Goal: Transaction & Acquisition: Download file/media

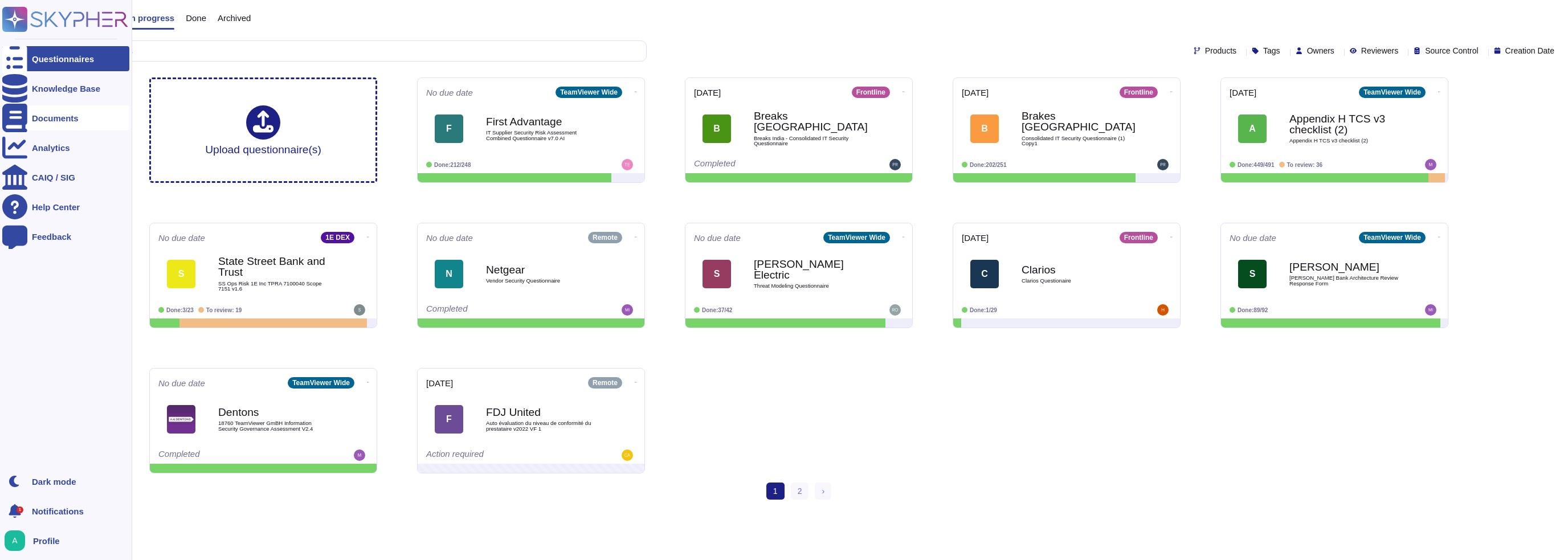
click at [18, 123] on icon at bounding box center [14, 118] width 25 height 29
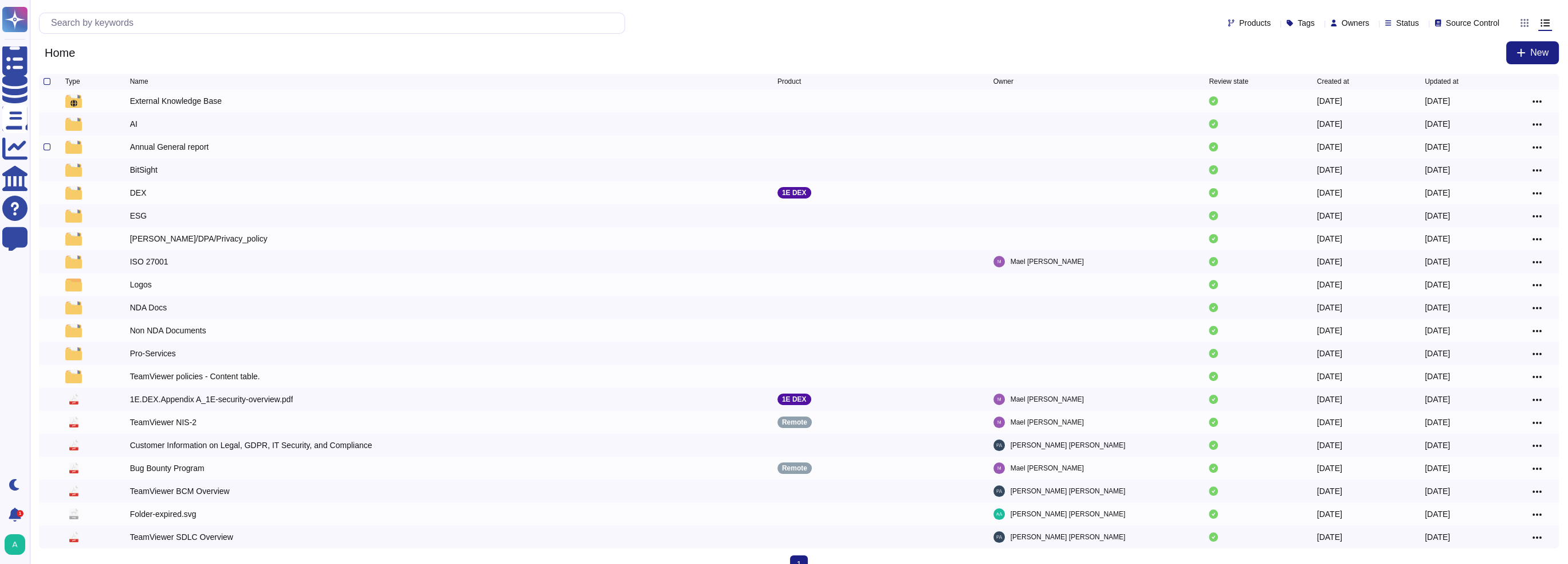
click at [161, 152] on div "Annual General report" at bounding box center [169, 147] width 79 height 11
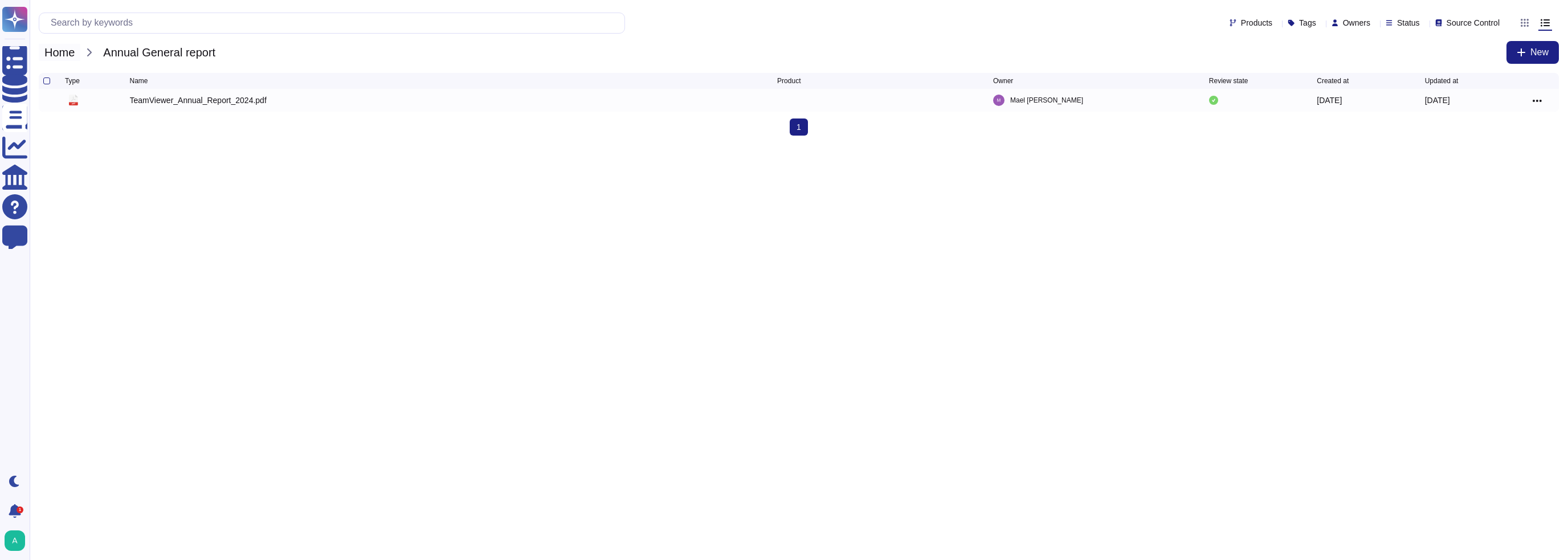
click at [70, 53] on span "Home" at bounding box center [59, 52] width 42 height 17
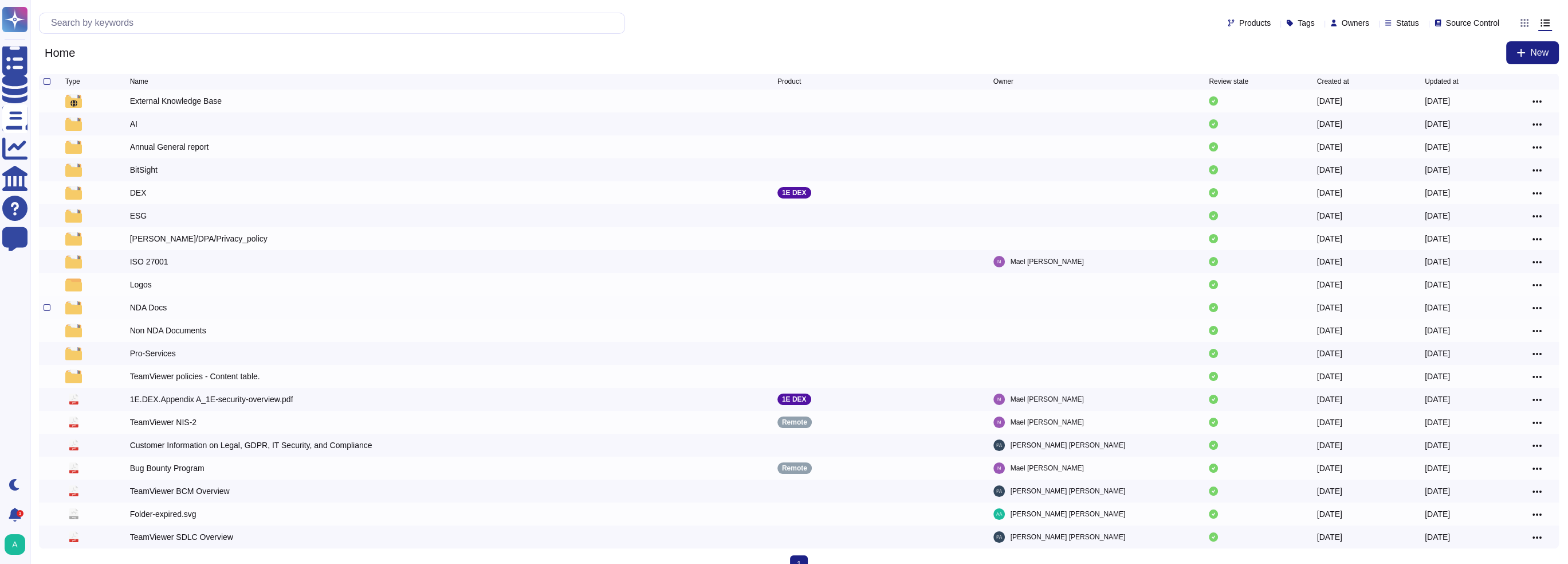
click at [148, 309] on div "NDA Docs" at bounding box center [148, 307] width 37 height 11
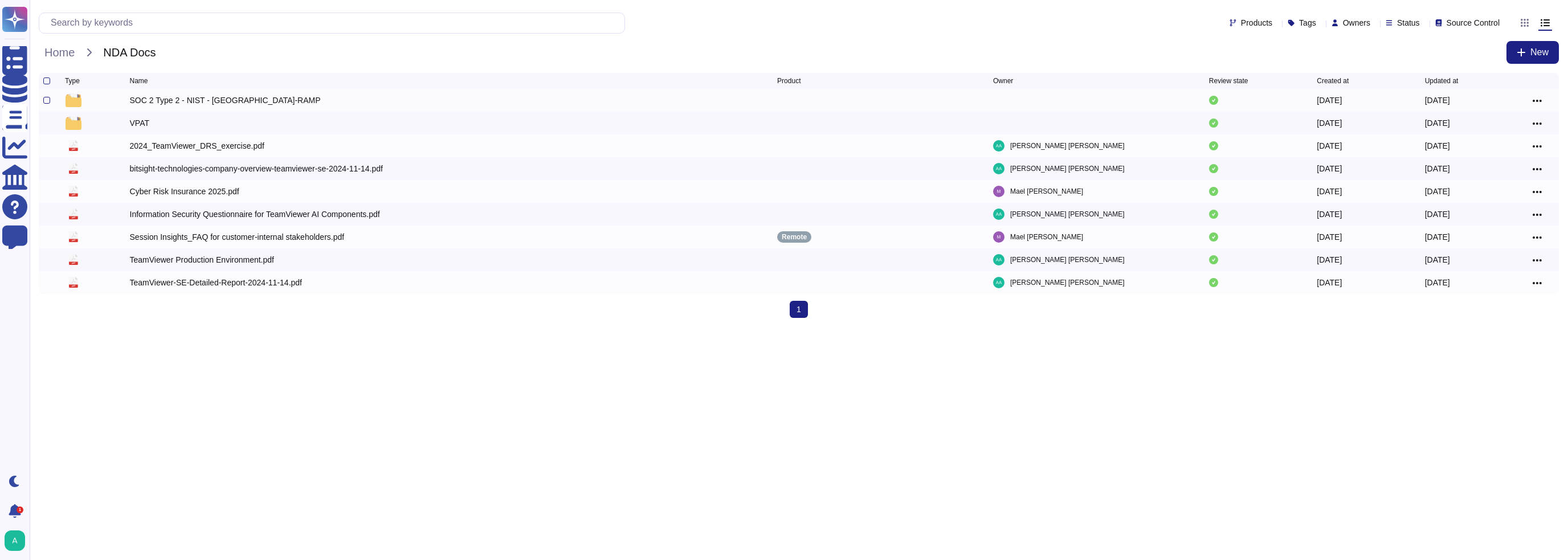
click at [212, 101] on div "SOC 2 Type 2 - NIST - [GEOGRAPHIC_DATA]-RAMP" at bounding box center [225, 100] width 191 height 11
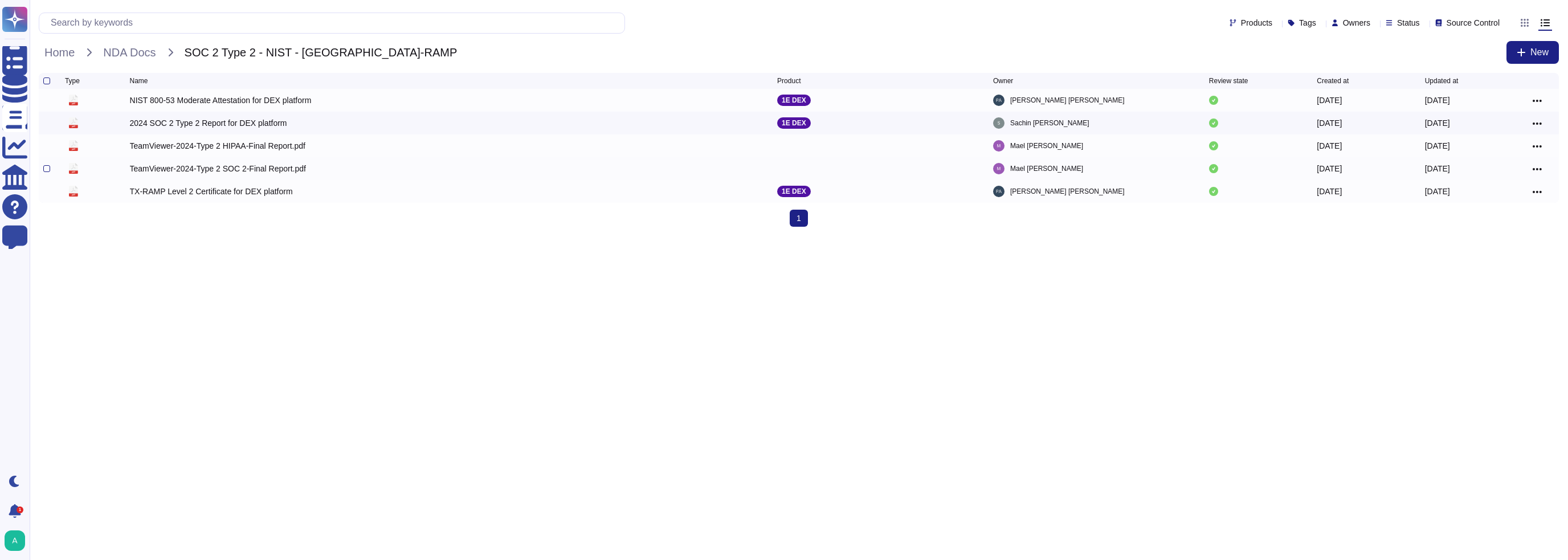
click at [147, 170] on div "TeamViewer-2024-Type 2 SOC 2-Final Report.pdf" at bounding box center [218, 168] width 176 height 11
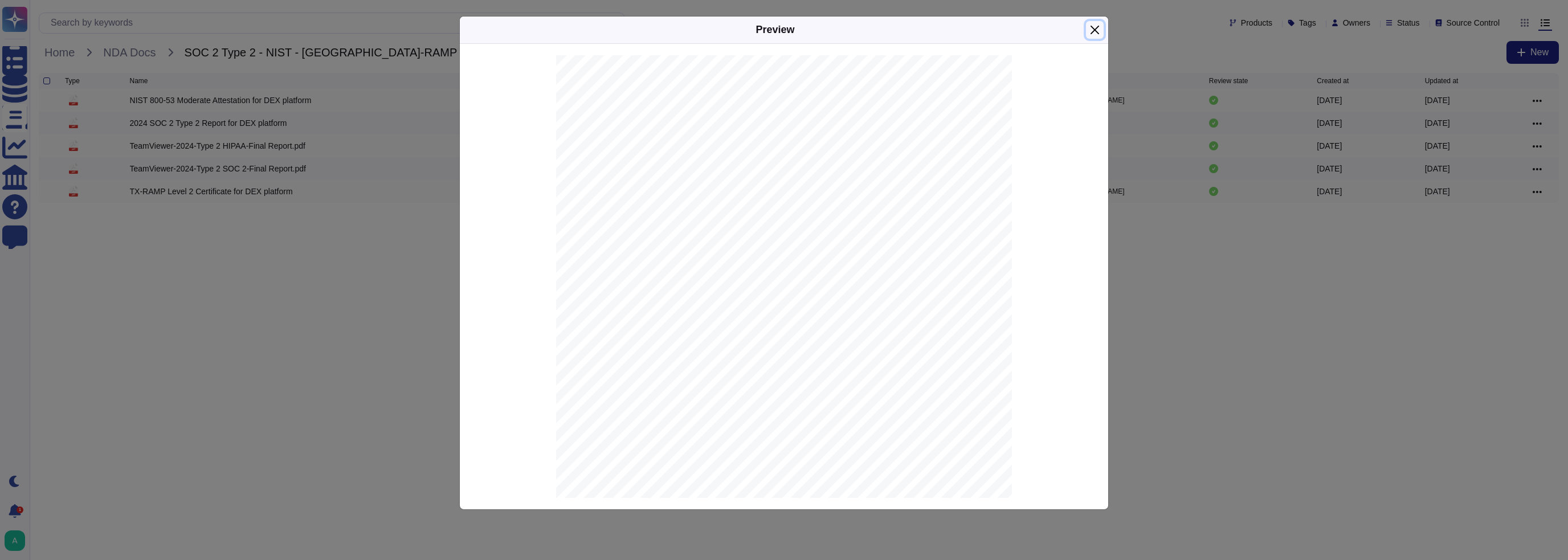
click at [1098, 26] on button "Close" at bounding box center [1094, 30] width 18 height 18
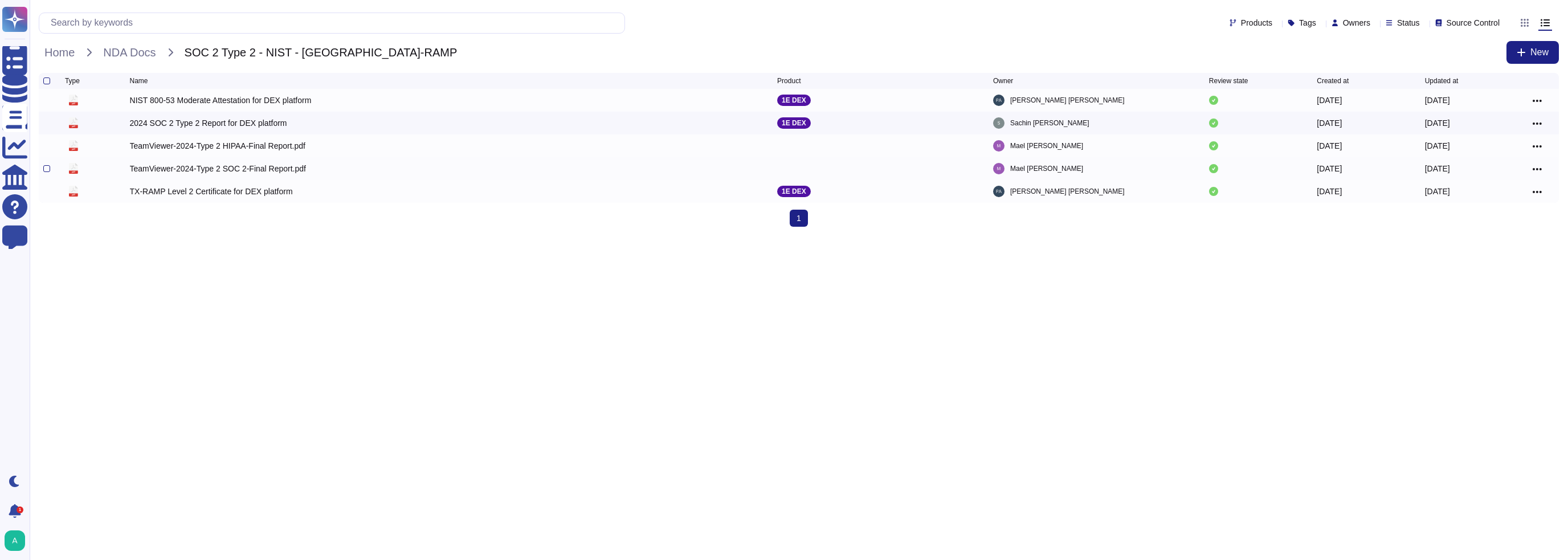
click at [1538, 168] on icon at bounding box center [1536, 169] width 9 height 10
click at [1481, 225] on link "Download" at bounding box center [1496, 220] width 90 height 16
click at [125, 53] on span "NDA Docs" at bounding box center [130, 52] width 64 height 17
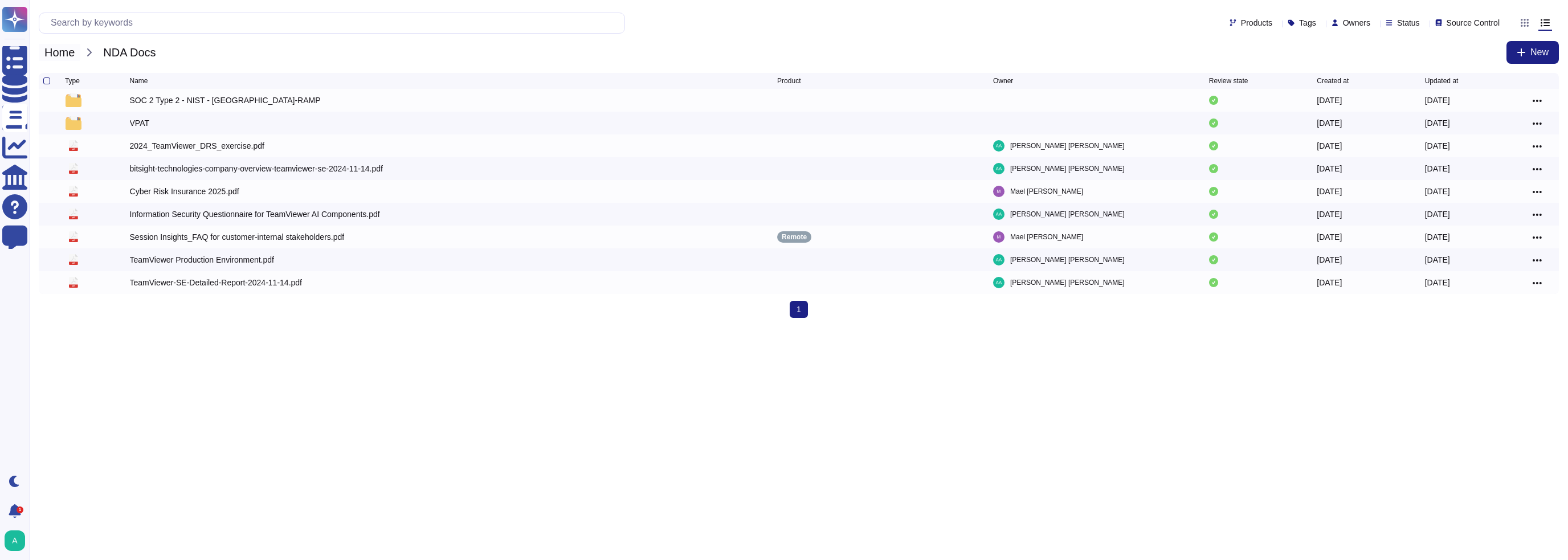
click at [59, 46] on span "Home" at bounding box center [59, 52] width 42 height 17
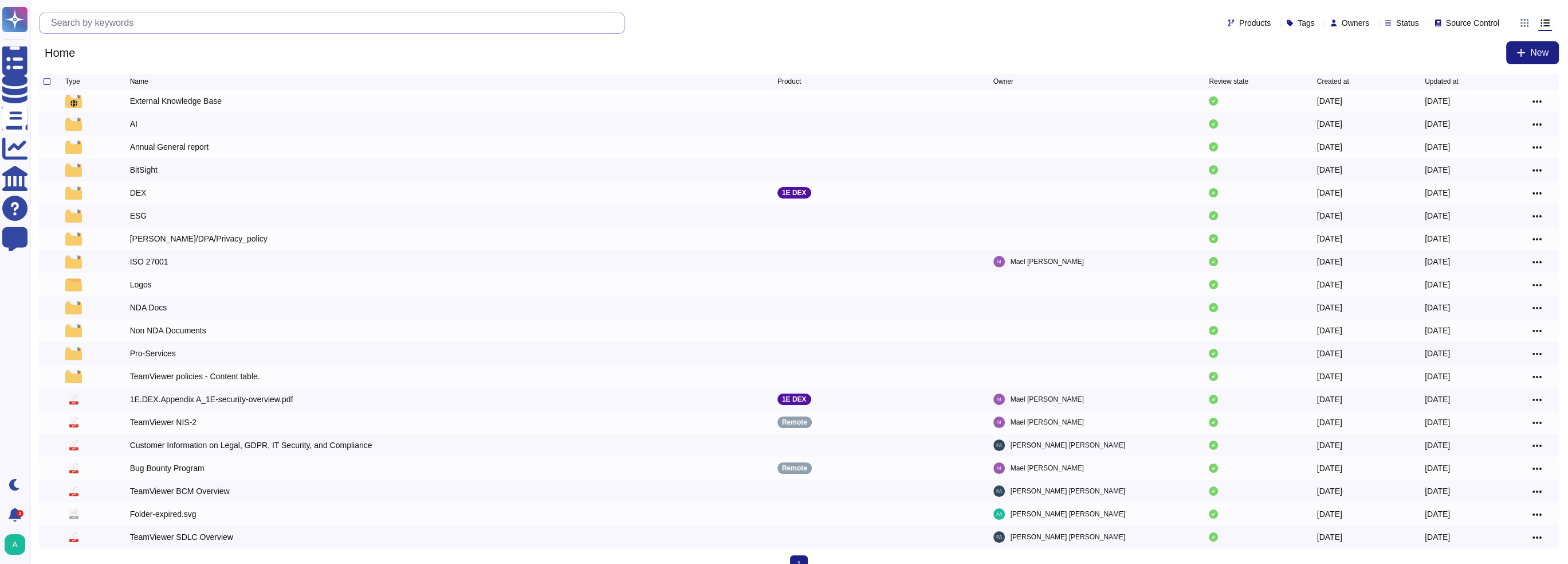
click at [181, 19] on input "text" at bounding box center [335, 23] width 579 height 20
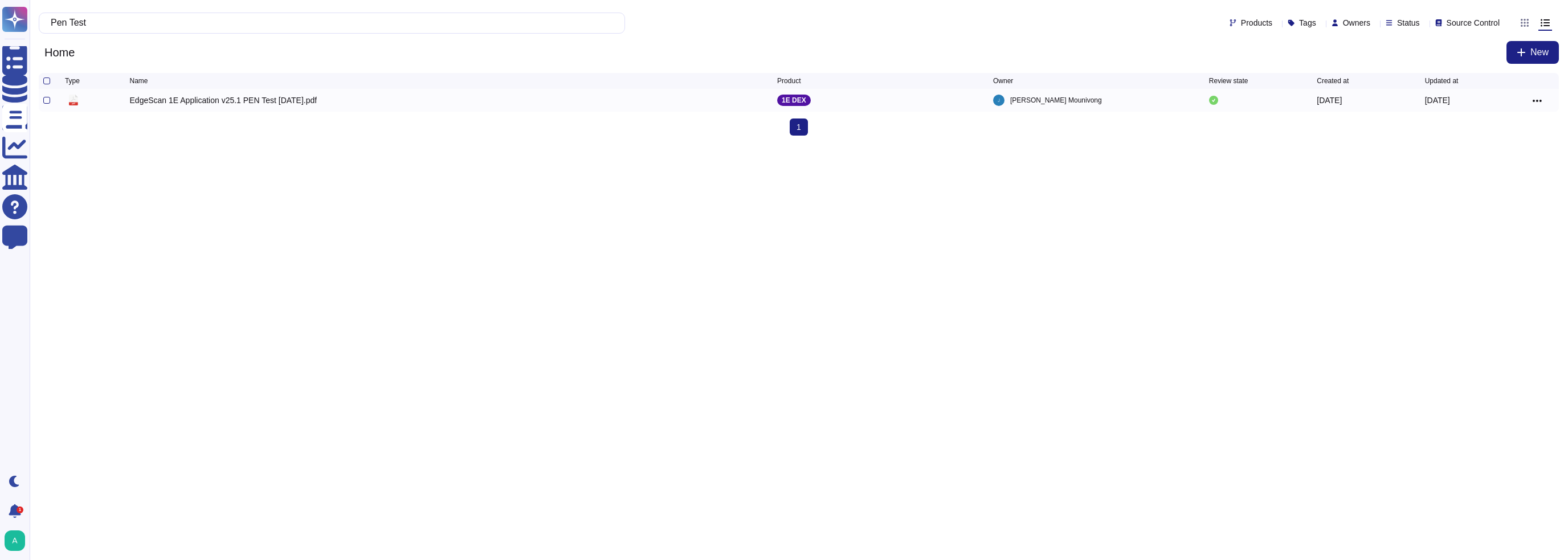
type input "Pen Test"
click at [282, 106] on div "EdgeScan 1E Application v25.1 PEN Test [DATE].pdf" at bounding box center [224, 100] width 188 height 11
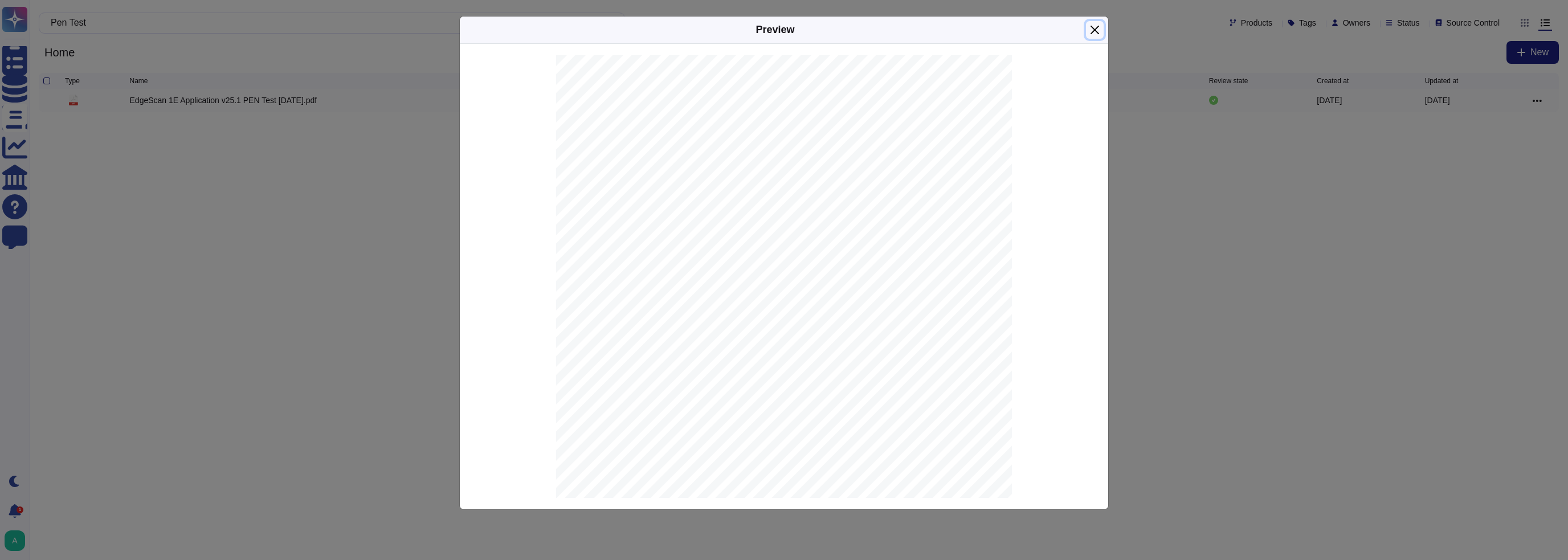
click at [1097, 30] on button "Close" at bounding box center [1094, 30] width 18 height 18
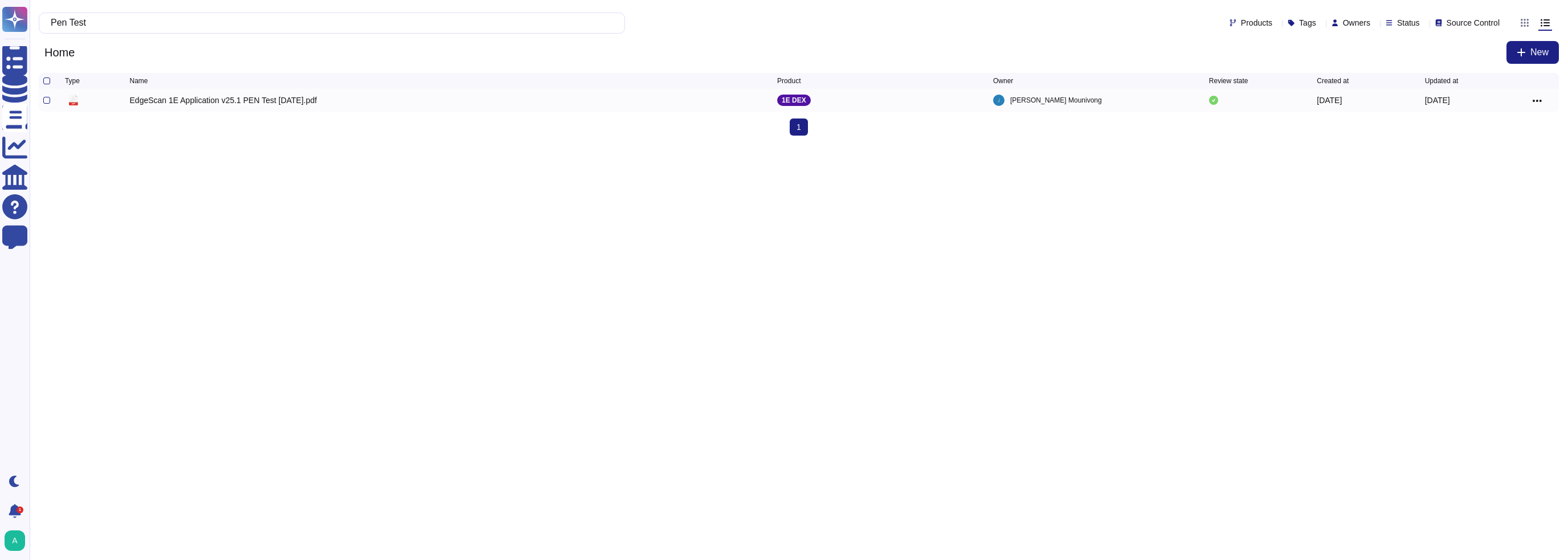
click at [1538, 103] on icon at bounding box center [1536, 100] width 9 height 10
click at [1469, 151] on link "Download" at bounding box center [1496, 151] width 90 height 16
